Goal: Navigation & Orientation: Find specific page/section

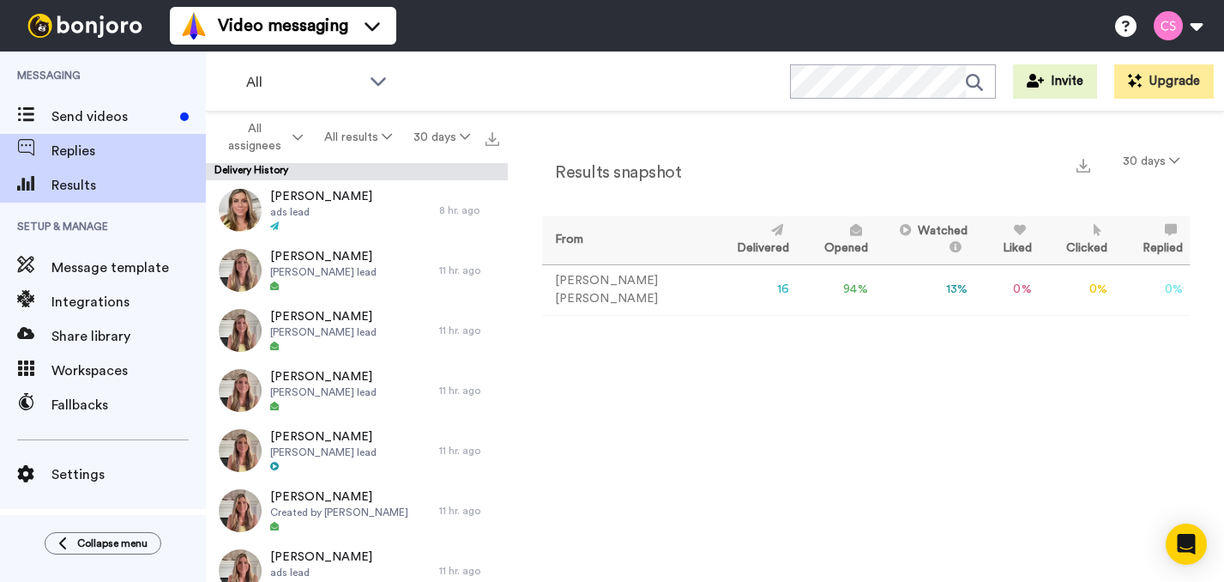
scroll to position [549, 0]
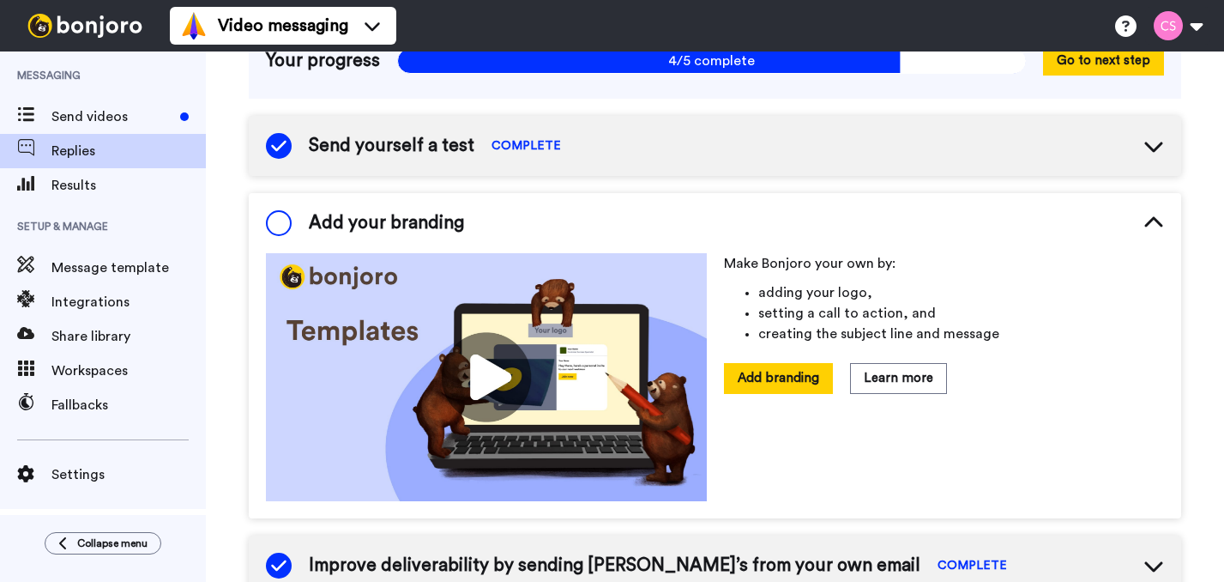
scroll to position [184, 0]
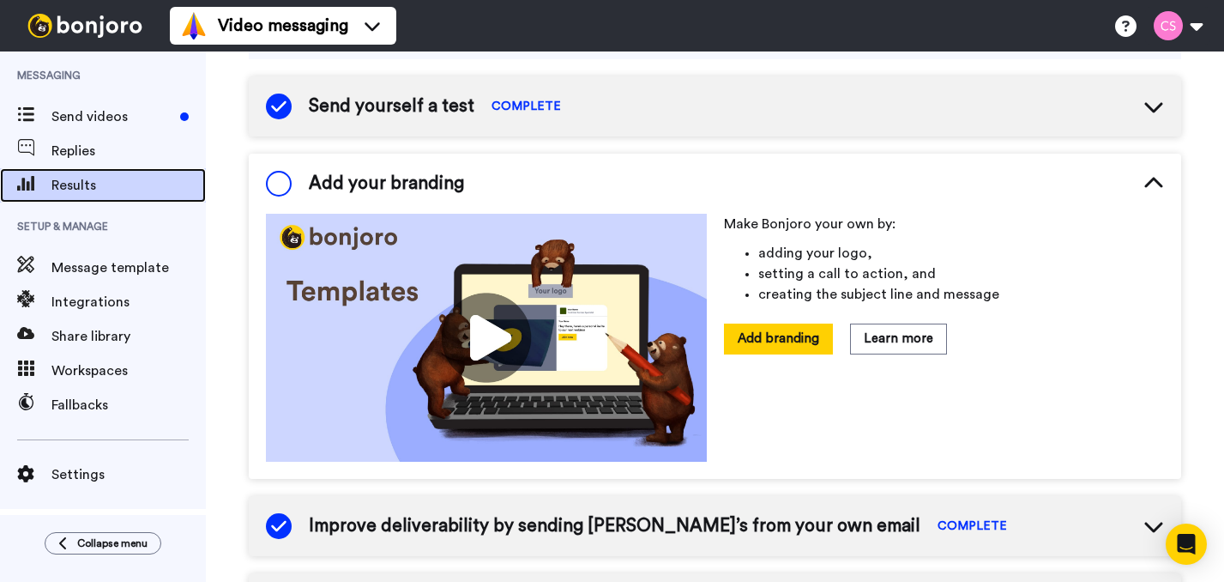
click at [82, 172] on div "Results" at bounding box center [103, 185] width 206 height 34
